Goal: Transaction & Acquisition: Purchase product/service

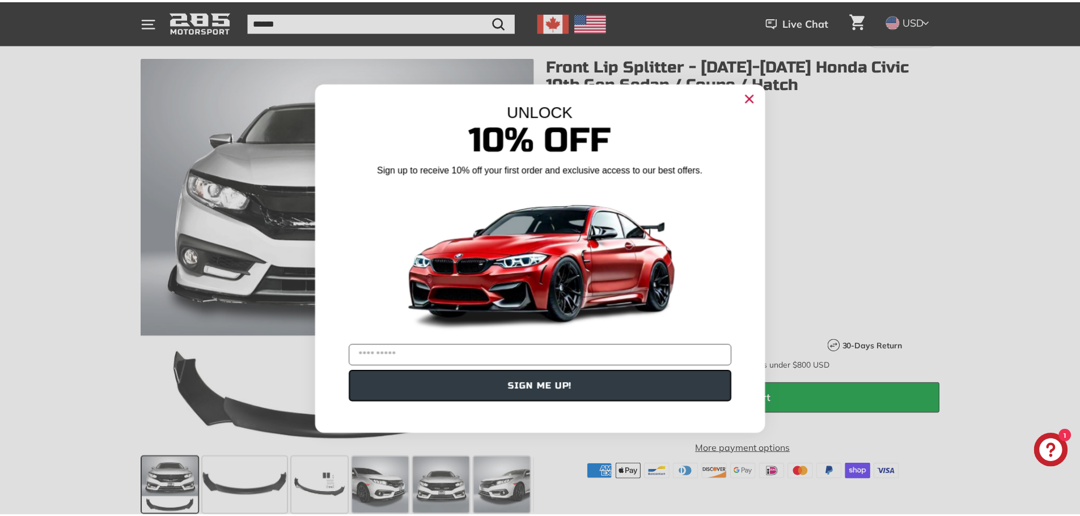
scroll to position [113, 0]
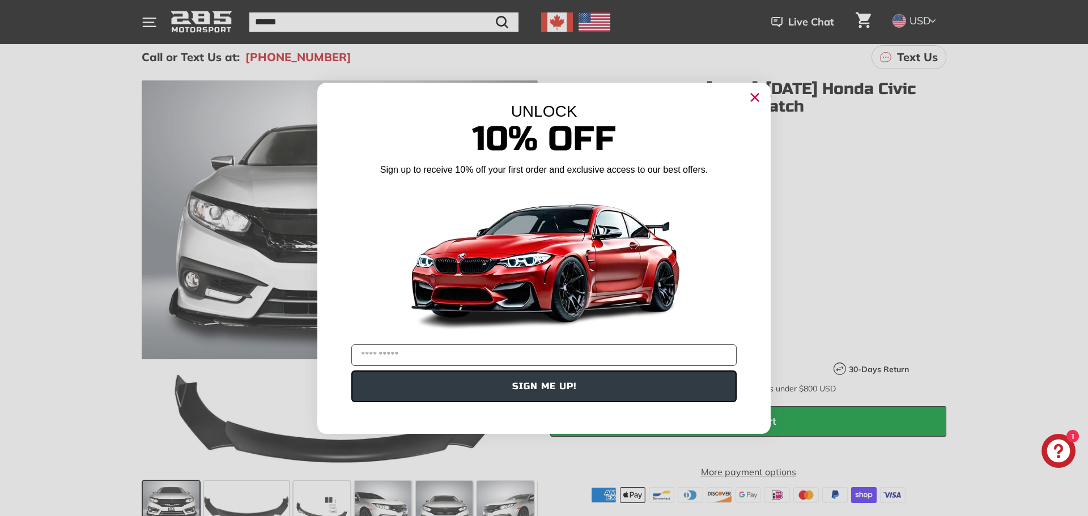
click at [758, 101] on icon "Close dialog" at bounding box center [755, 97] width 7 height 7
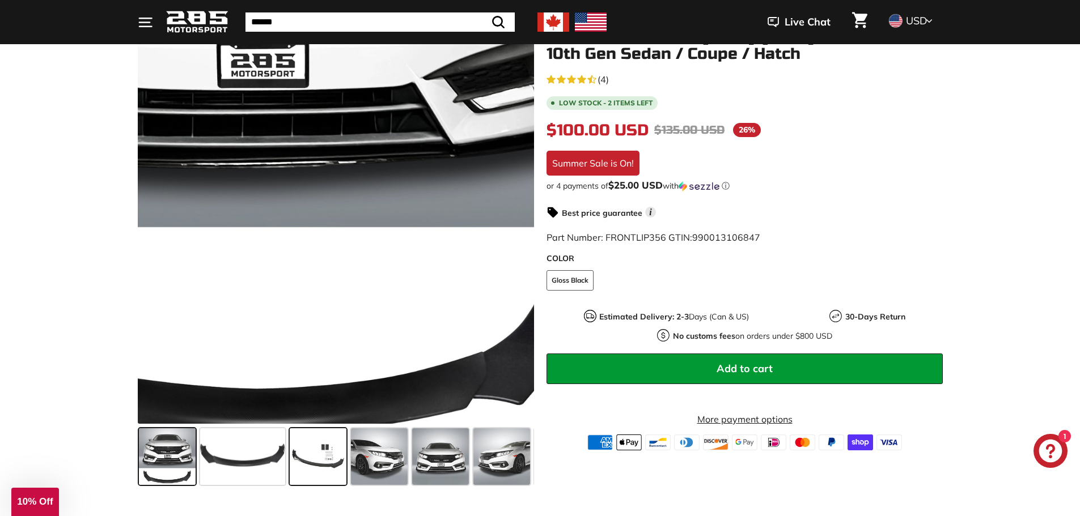
scroll to position [170, 0]
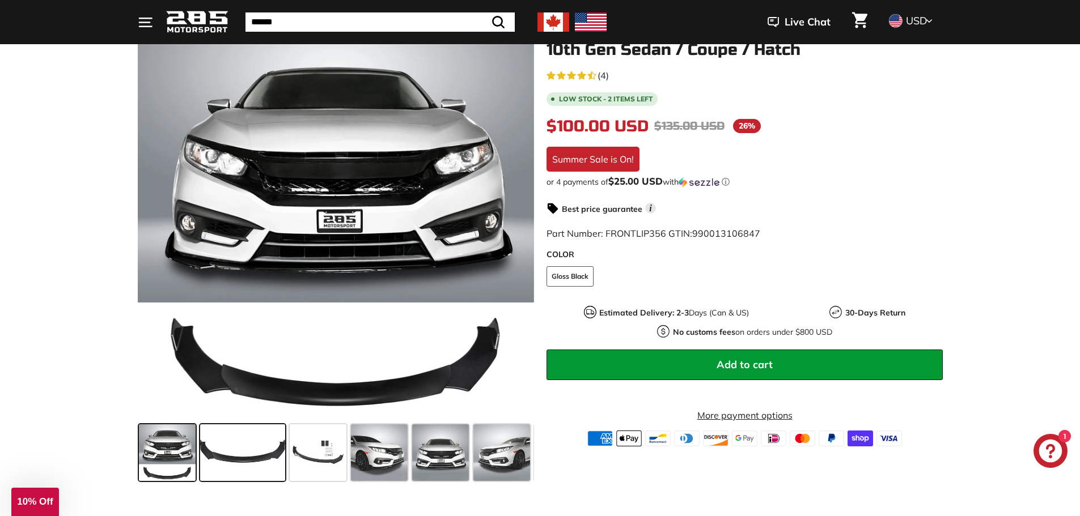
click at [235, 449] on span at bounding box center [242, 453] width 85 height 57
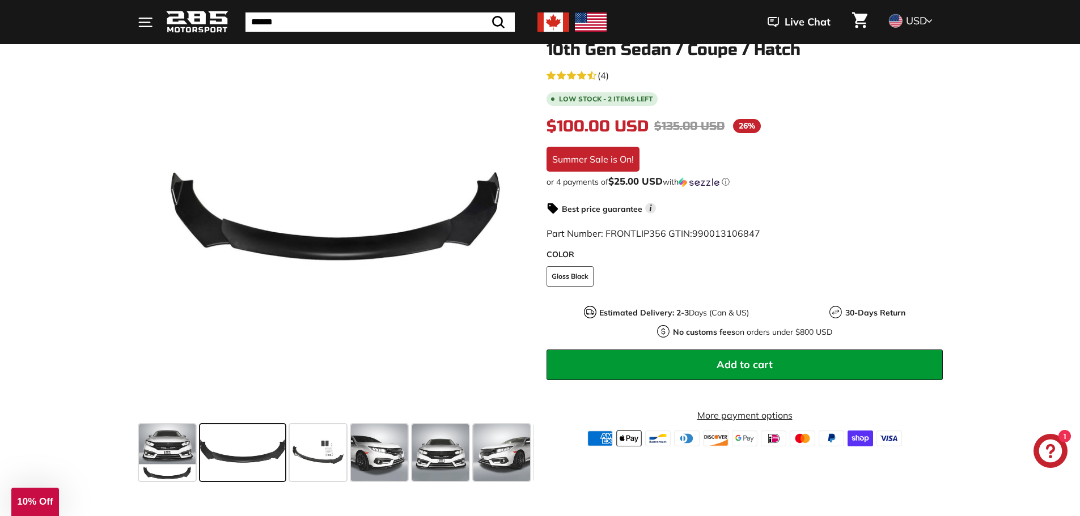
click at [279, 448] on span at bounding box center [242, 453] width 85 height 57
click at [305, 450] on span at bounding box center [318, 453] width 57 height 57
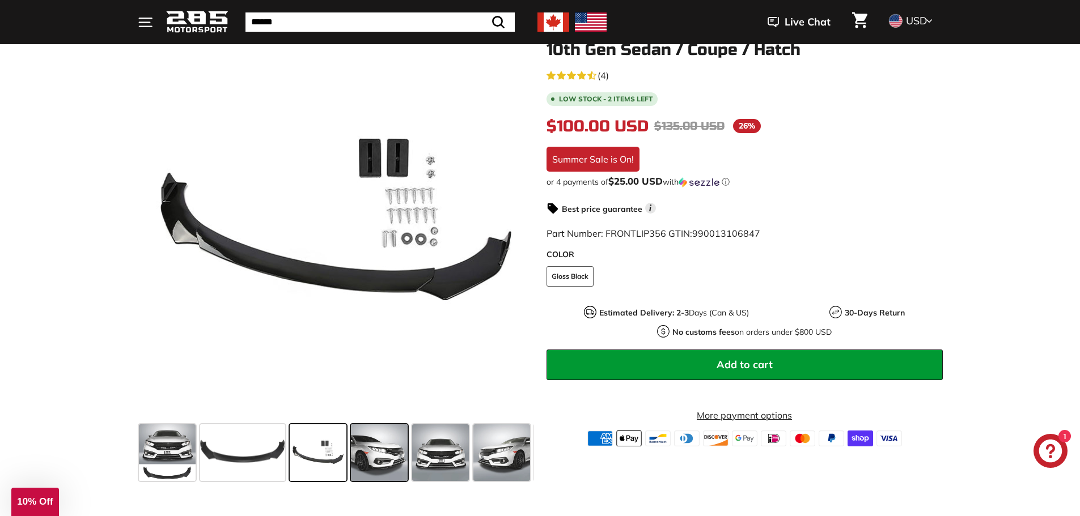
click at [362, 449] on span at bounding box center [379, 453] width 57 height 57
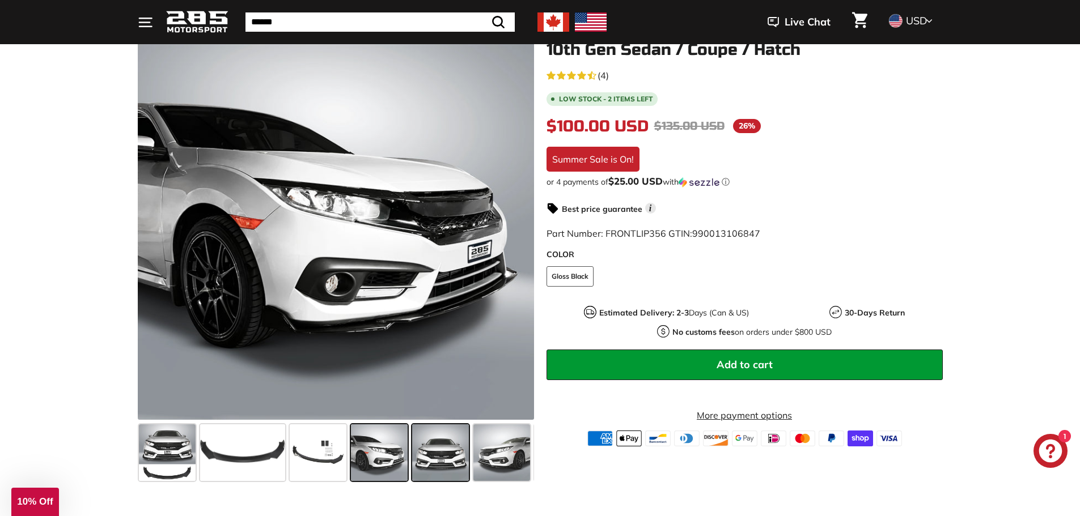
click at [415, 458] on span at bounding box center [440, 453] width 57 height 57
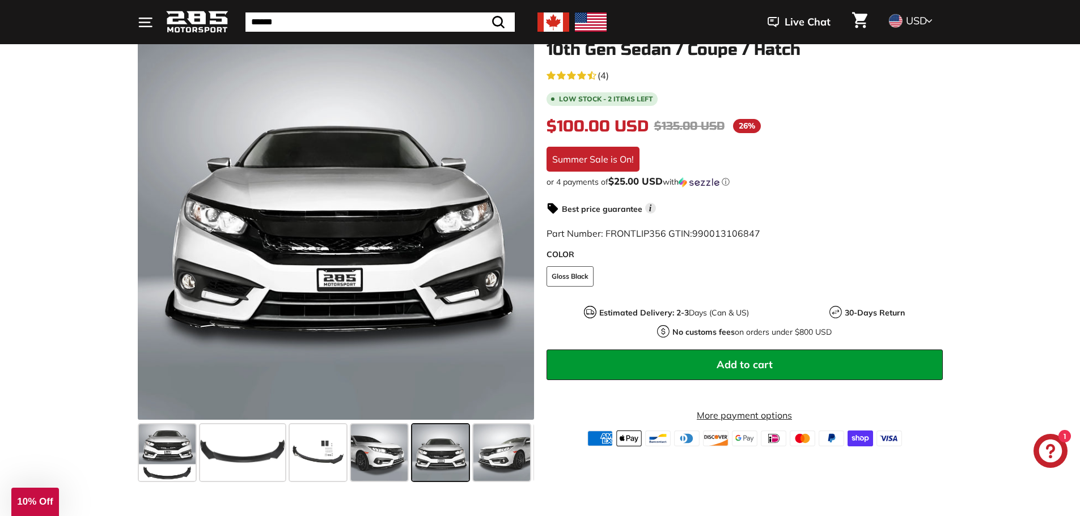
click at [467, 457] on span at bounding box center [440, 453] width 57 height 57
click at [503, 457] on span at bounding box center [501, 453] width 57 height 57
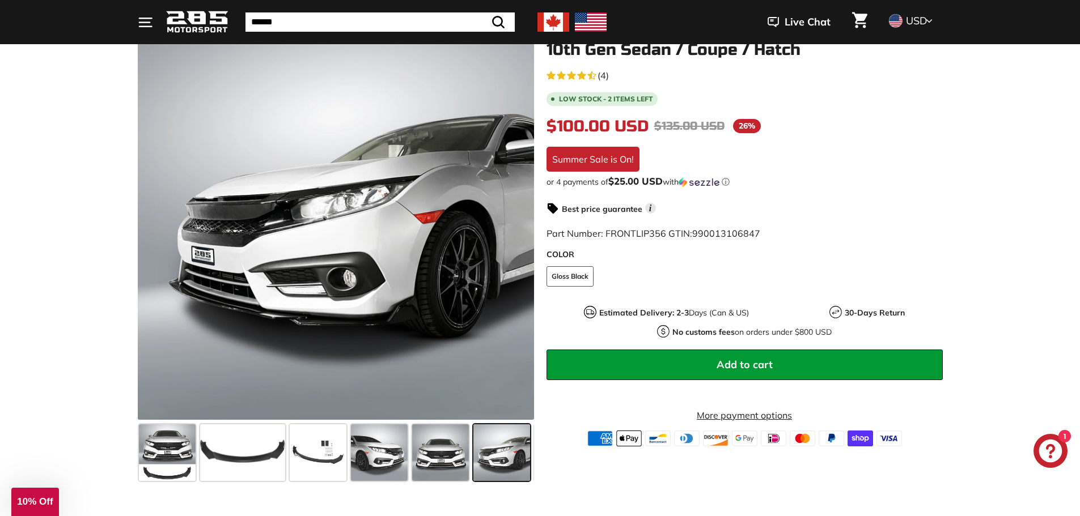
scroll to position [0, 60]
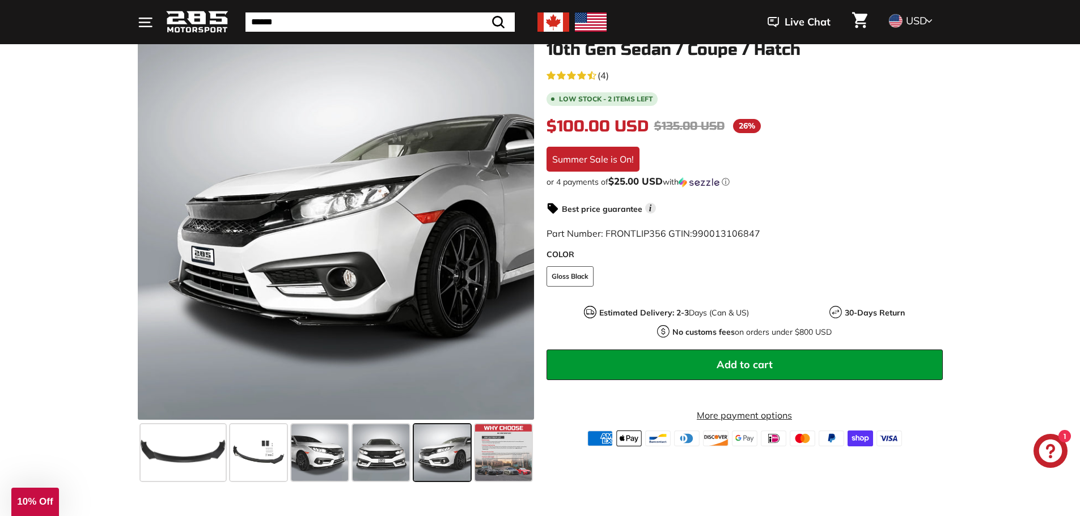
click at [440, 454] on span at bounding box center [442, 453] width 57 height 57
click at [407, 455] on span at bounding box center [381, 453] width 57 height 57
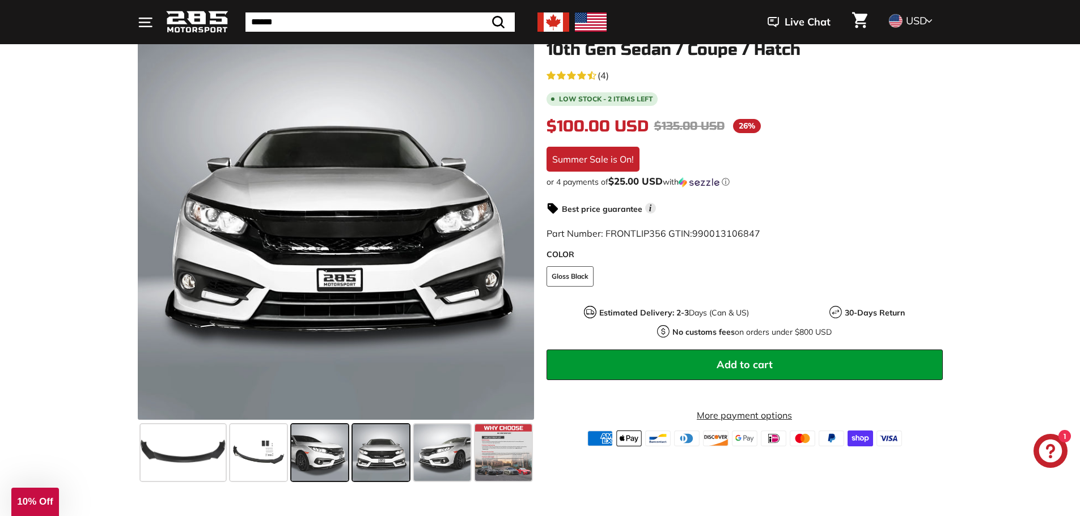
click at [315, 457] on span at bounding box center [319, 453] width 57 height 57
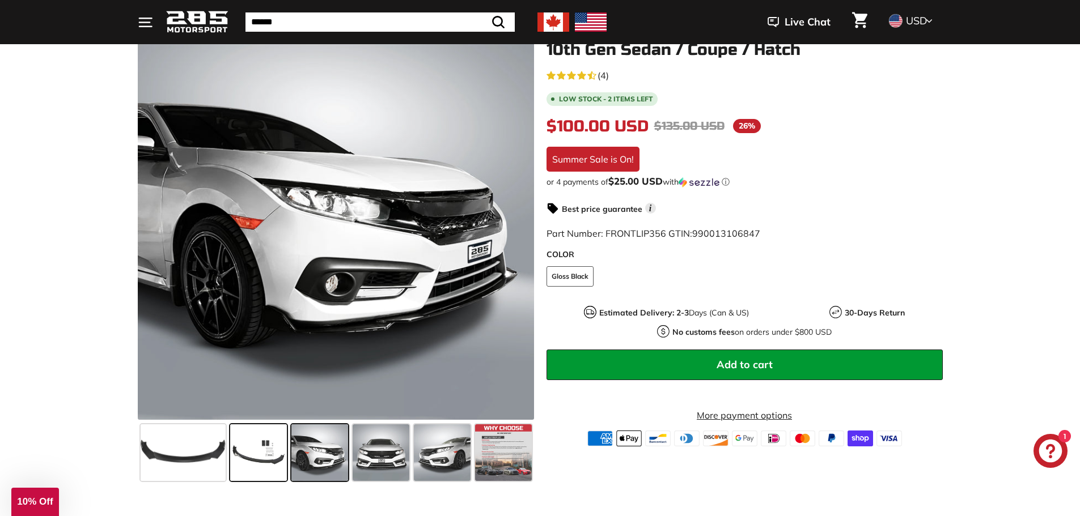
click at [273, 455] on span at bounding box center [258, 453] width 57 height 57
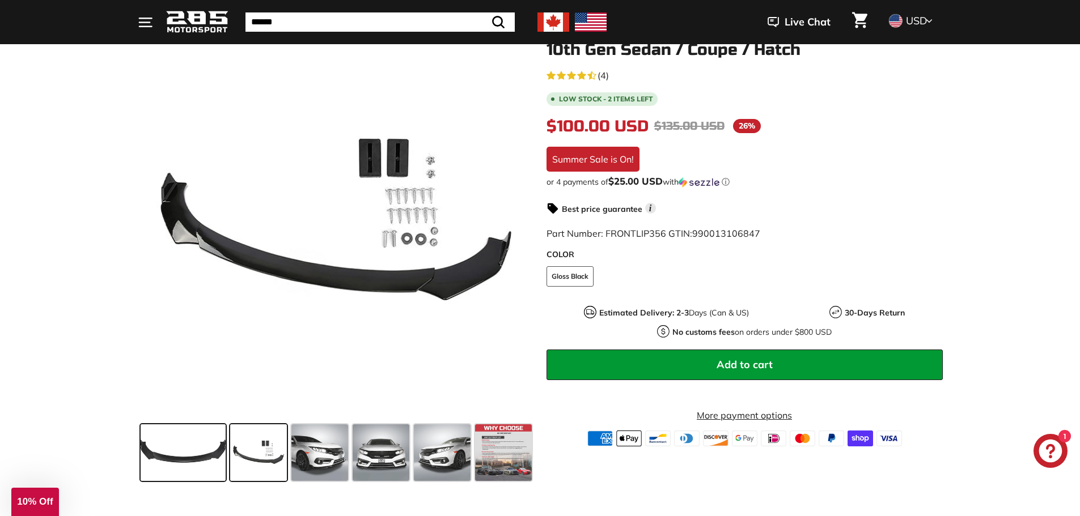
click at [205, 455] on span at bounding box center [183, 453] width 85 height 57
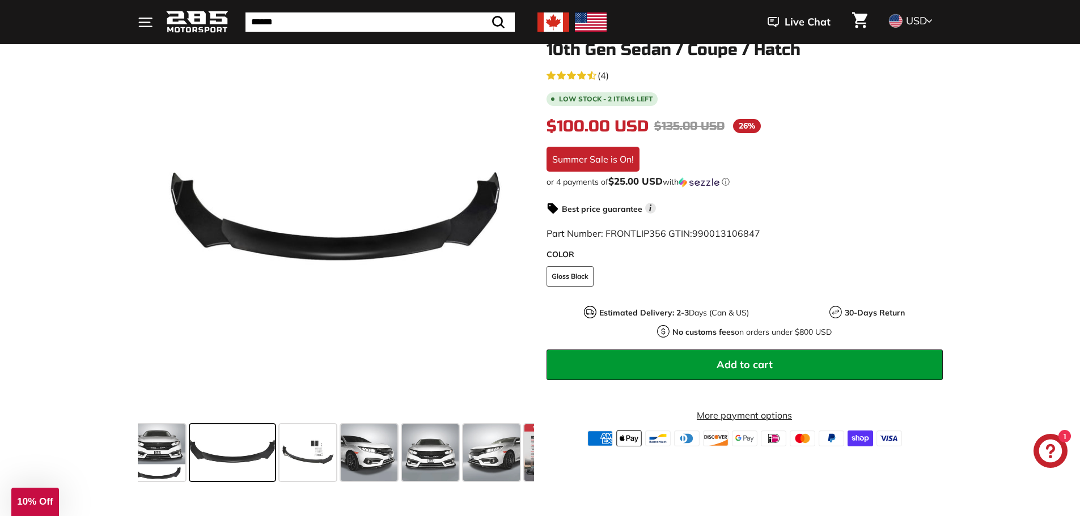
scroll to position [0, 0]
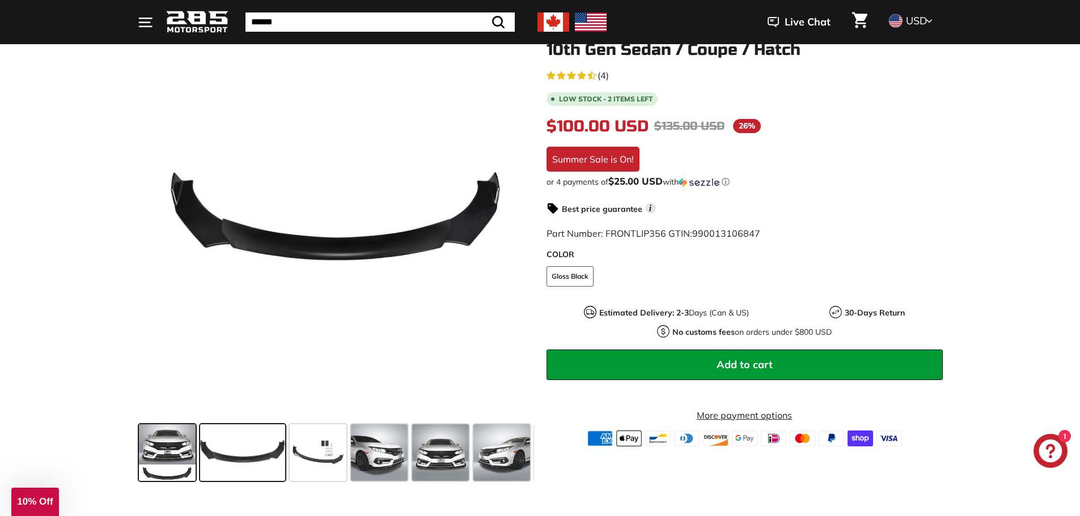
click at [177, 462] on span at bounding box center [167, 453] width 57 height 57
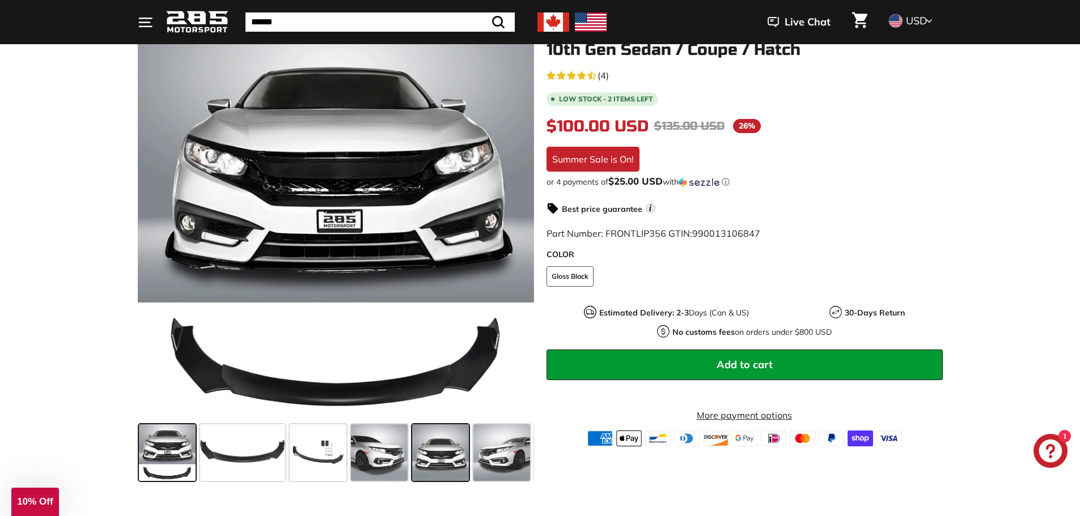
click at [457, 436] on span at bounding box center [440, 453] width 57 height 57
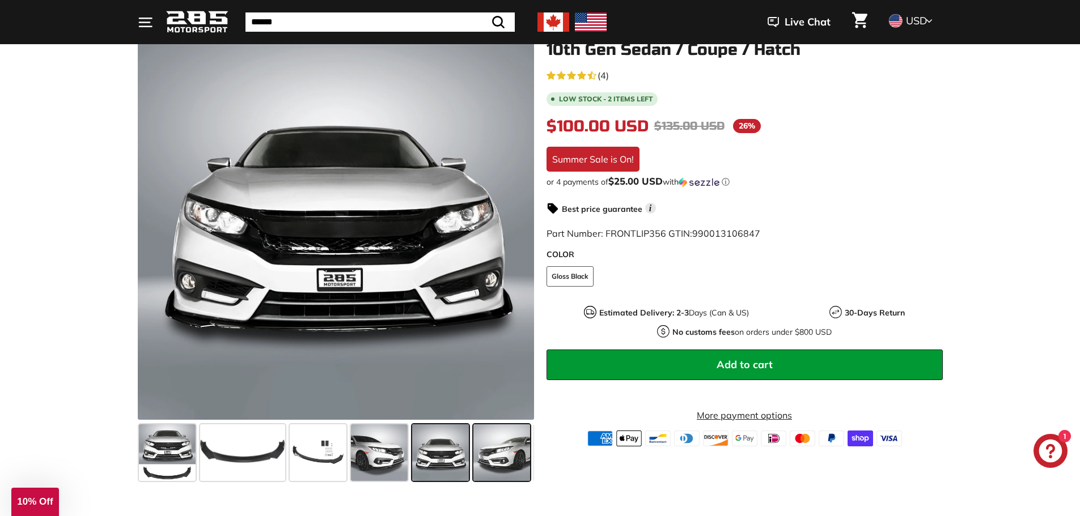
click at [500, 439] on span at bounding box center [501, 453] width 57 height 57
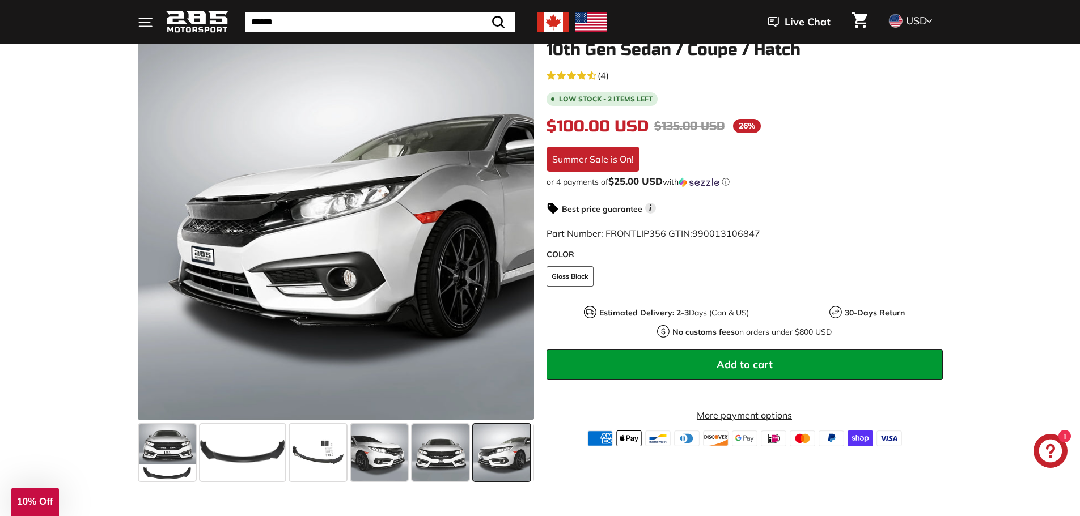
scroll to position [0, 60]
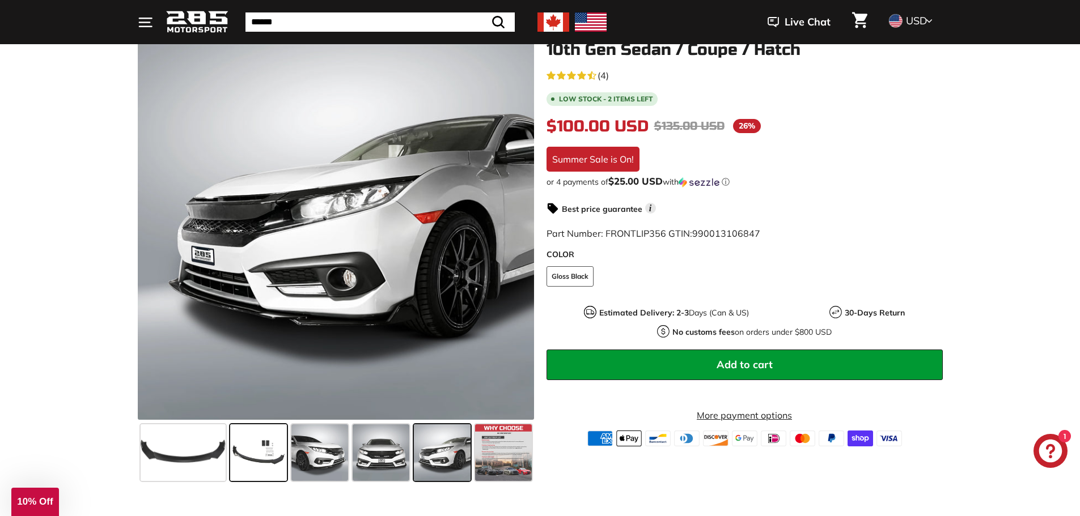
click at [261, 455] on span at bounding box center [258, 453] width 57 height 57
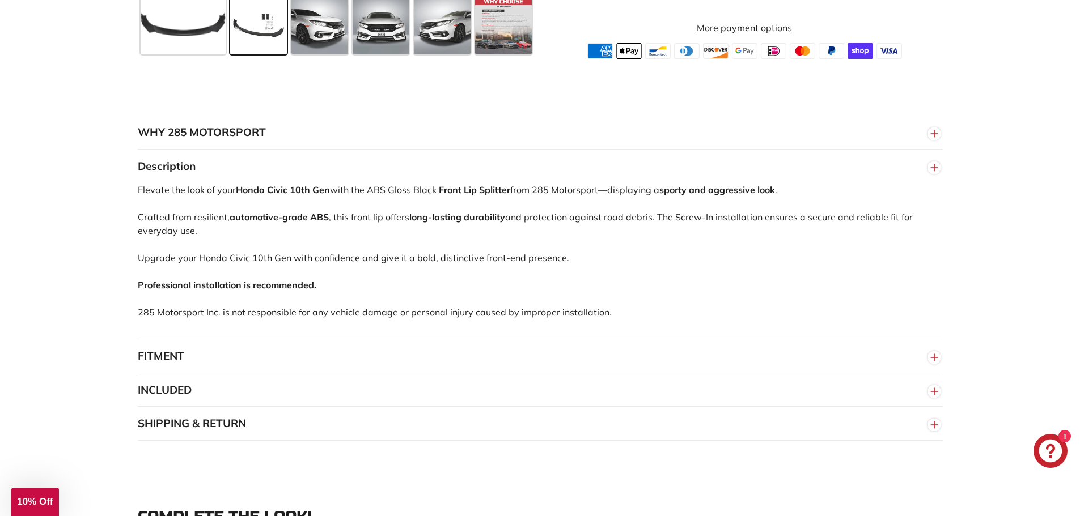
scroll to position [623, 0]
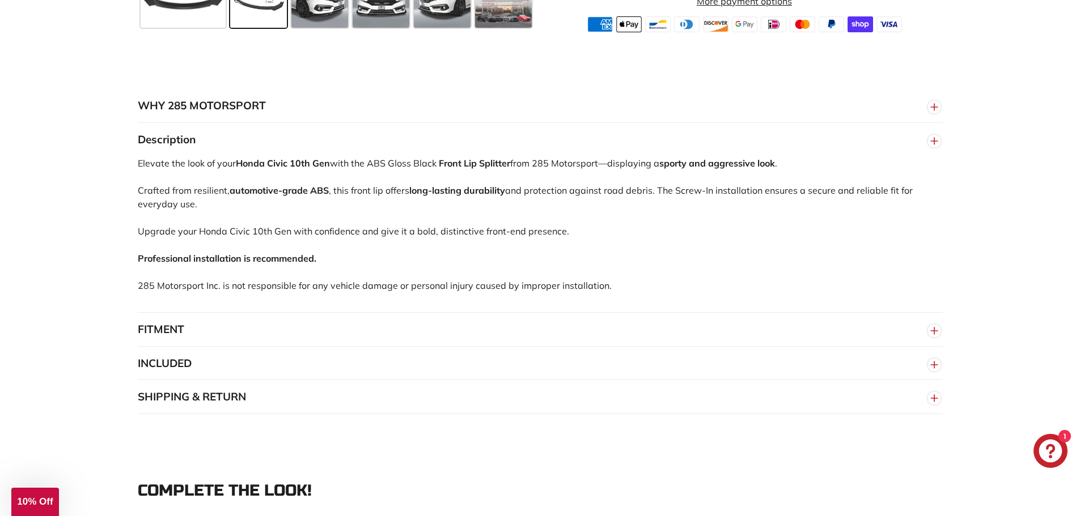
click at [924, 333] on button "FITMENT" at bounding box center [540, 330] width 805 height 34
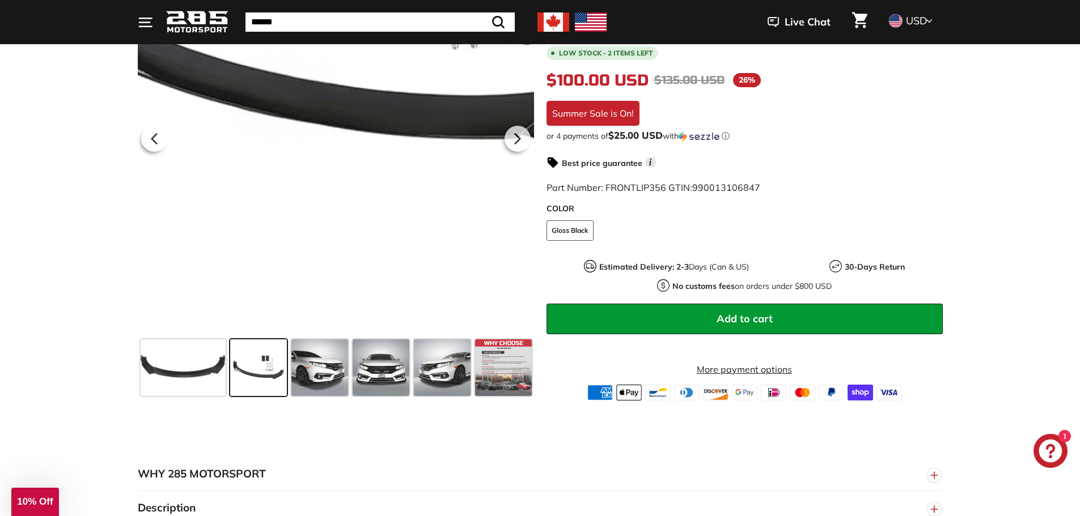
scroll to position [170, 0]
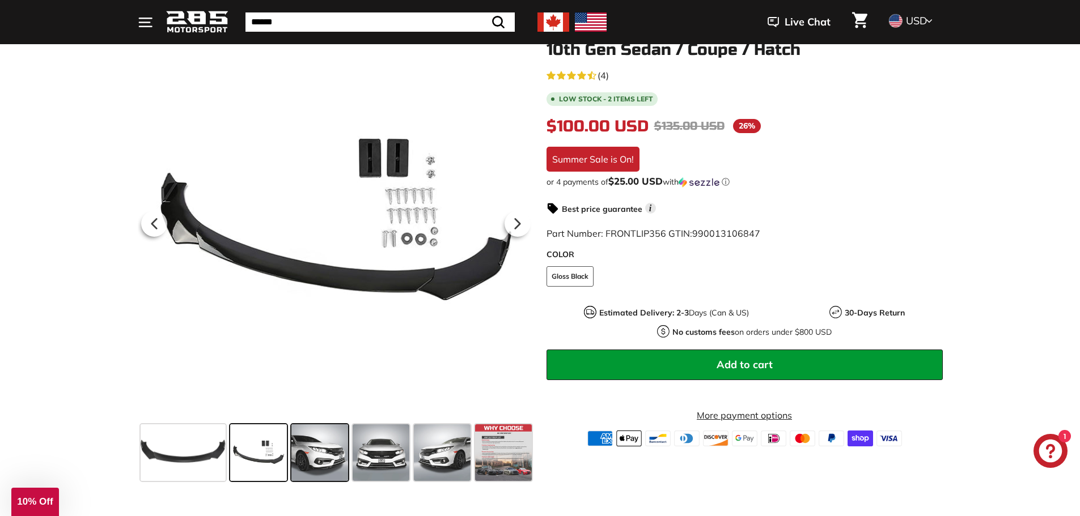
click at [332, 448] on span at bounding box center [319, 453] width 57 height 57
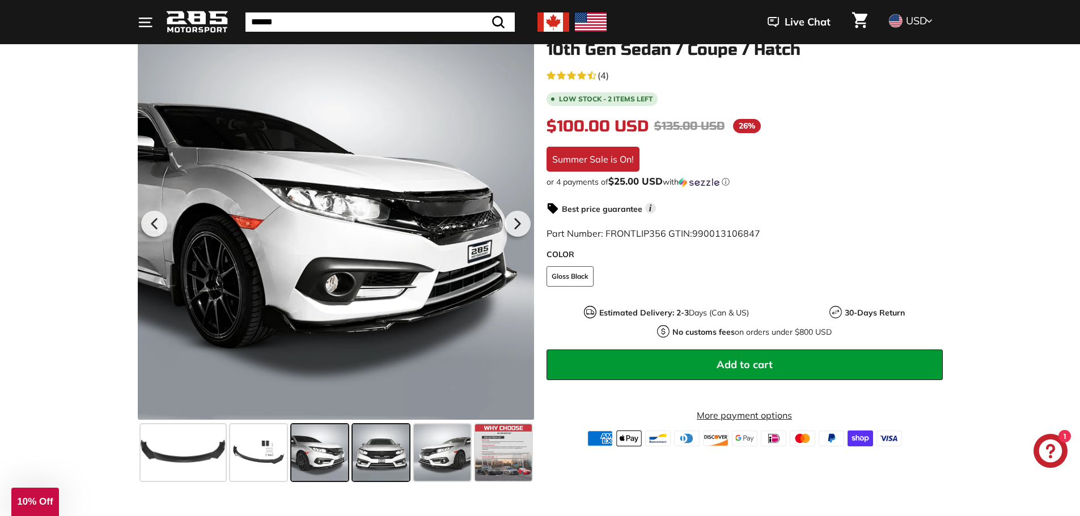
click at [385, 452] on span at bounding box center [381, 453] width 57 height 57
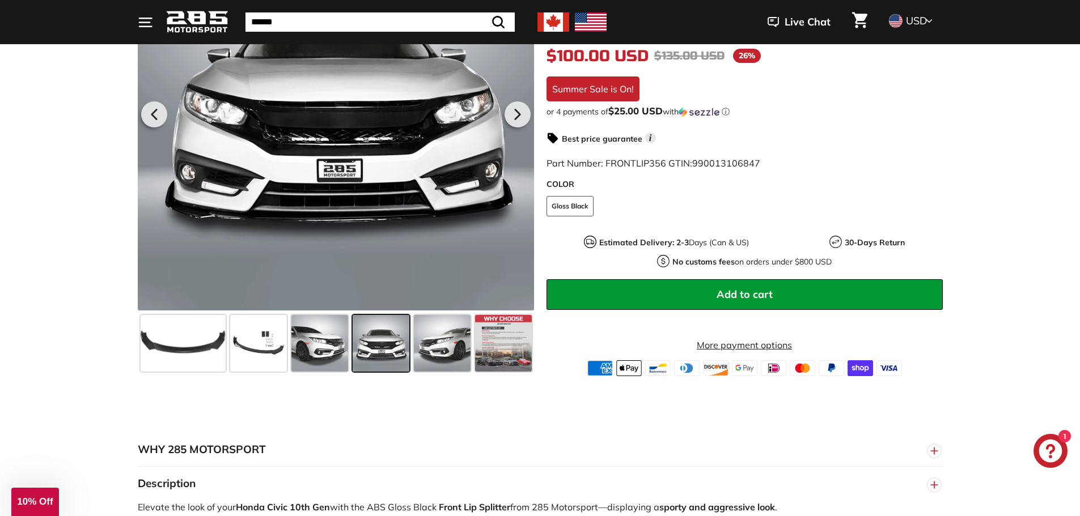
scroll to position [283, 0]
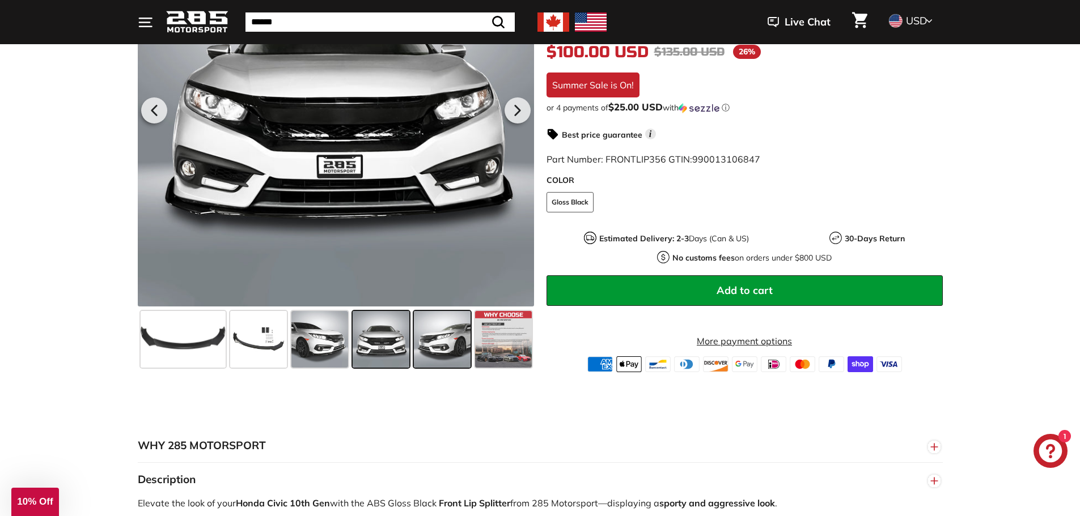
click at [471, 333] on div at bounding box center [441, 339] width 61 height 61
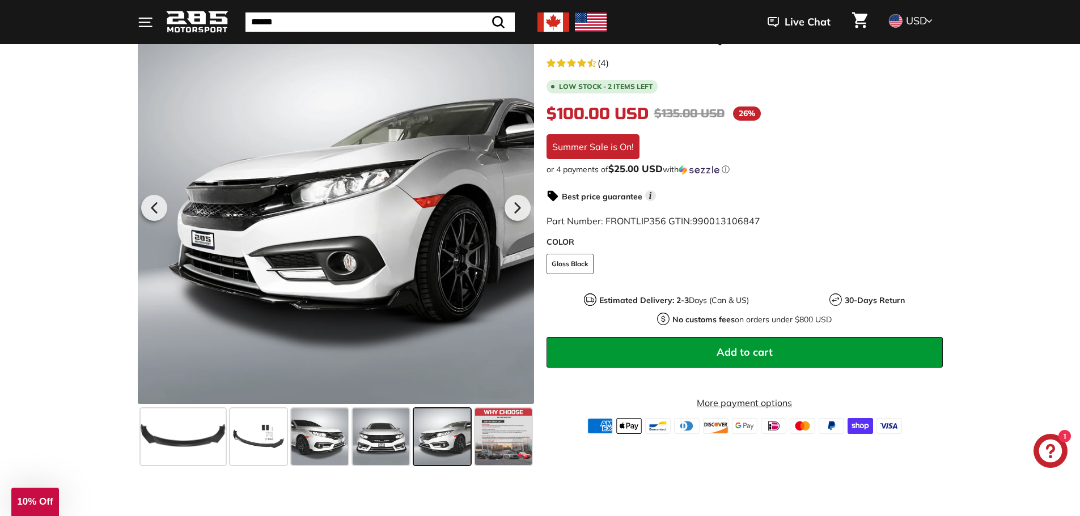
scroll to position [170, 0]
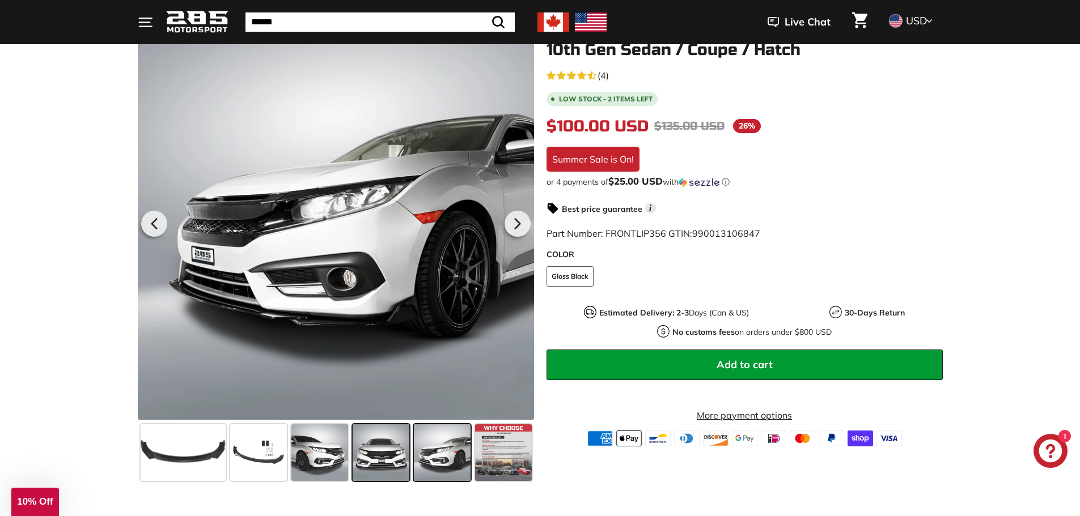
click at [394, 451] on span at bounding box center [381, 453] width 57 height 57
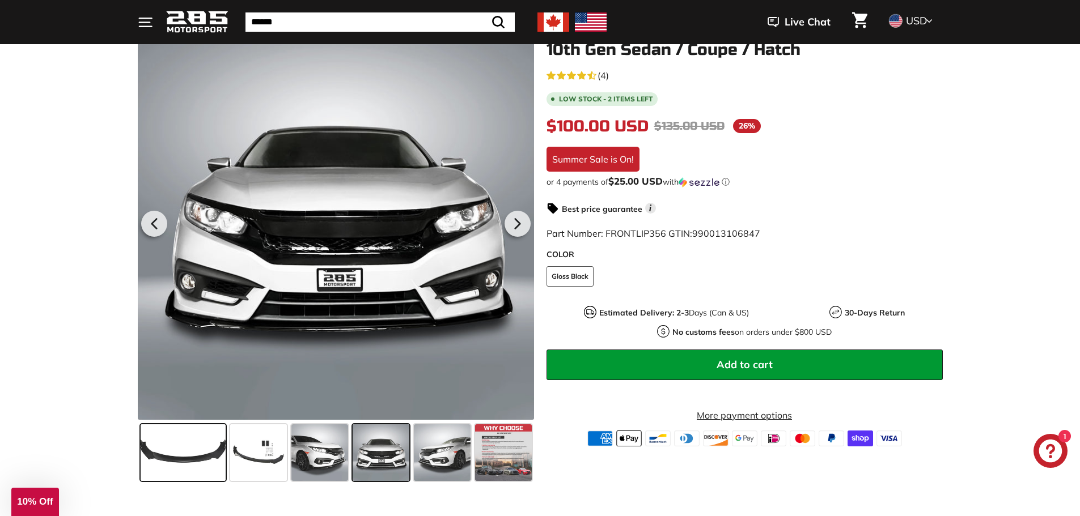
click at [189, 436] on span at bounding box center [183, 453] width 85 height 57
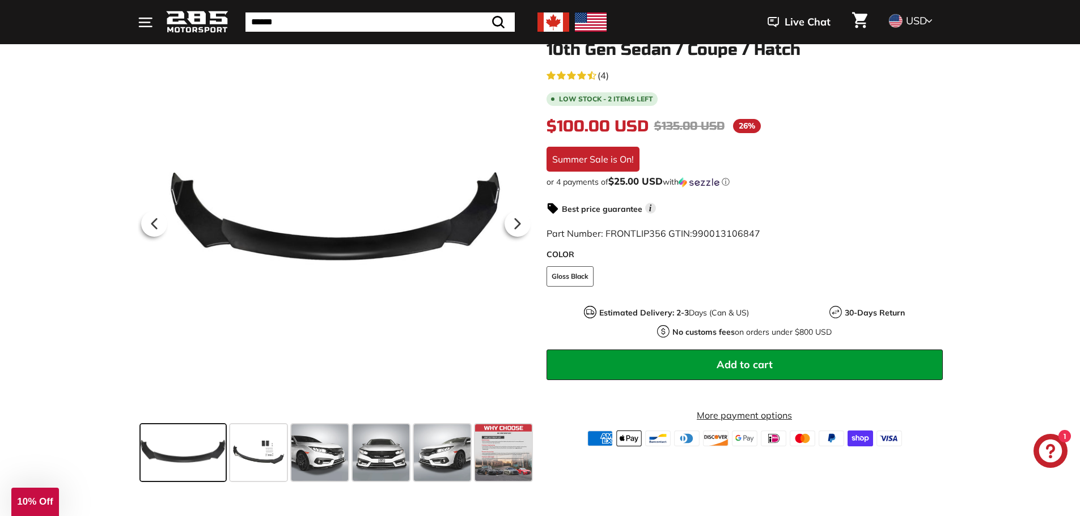
scroll to position [0, 0]
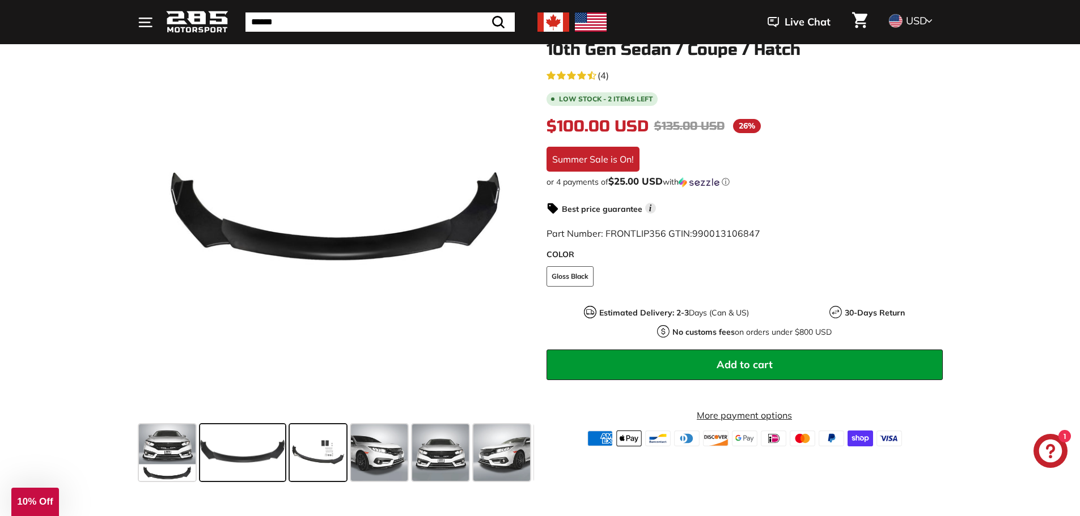
click at [322, 447] on span at bounding box center [318, 453] width 57 height 57
